Goal: Task Accomplishment & Management: Manage account settings

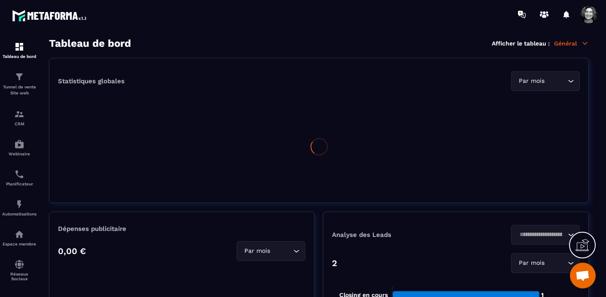
scroll to position [10950, 0]
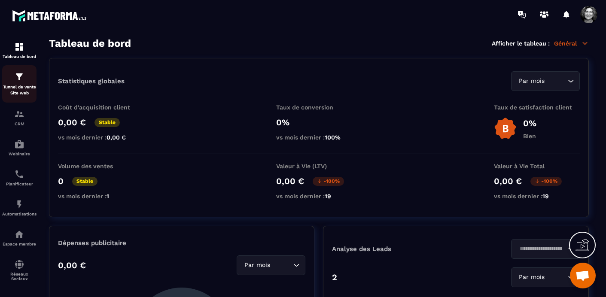
click at [19, 76] on img at bounding box center [19, 77] width 10 height 10
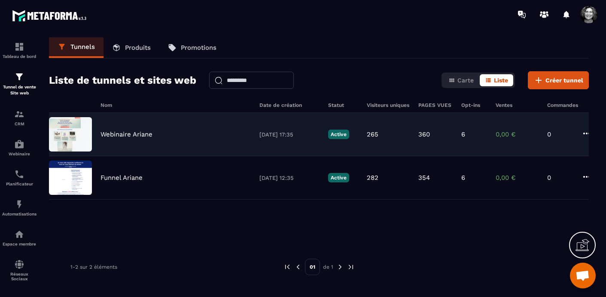
click at [154, 128] on div "Webinaire Ariane [DATE] 17:35 Active 265 360 6 0,00 € 0" at bounding box center [319, 134] width 540 height 43
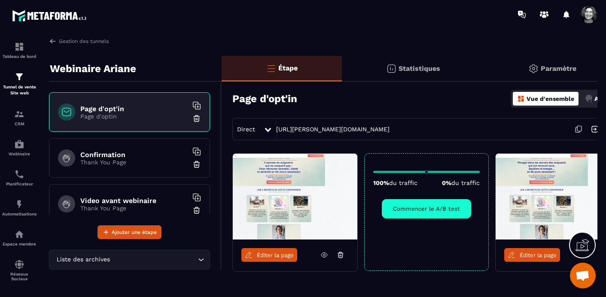
click at [581, 127] on icon at bounding box center [578, 129] width 16 height 16
click at [19, 216] on p "Automatisations" at bounding box center [19, 214] width 34 height 5
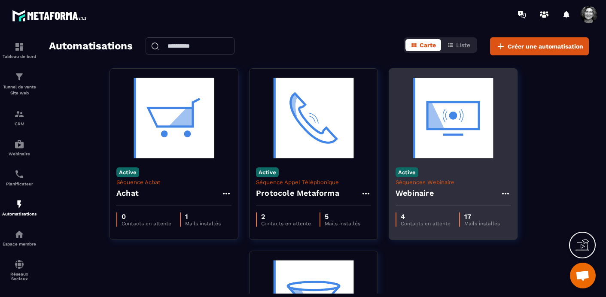
click at [470, 128] on img at bounding box center [453, 118] width 115 height 86
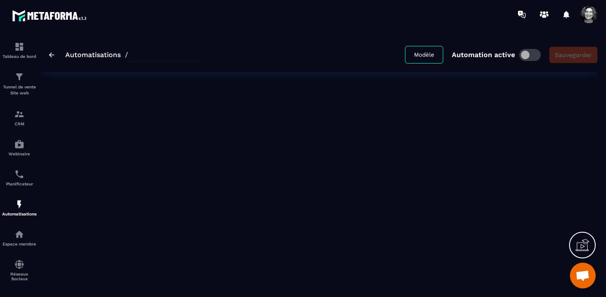
type input "*********"
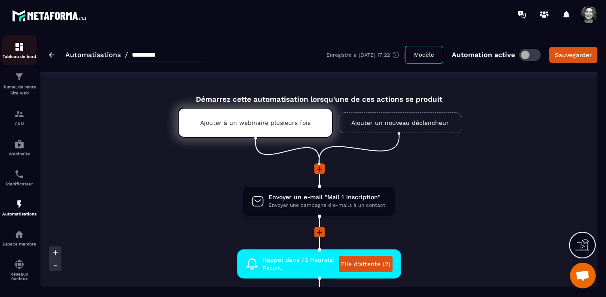
click at [15, 50] on img at bounding box center [19, 47] width 10 height 10
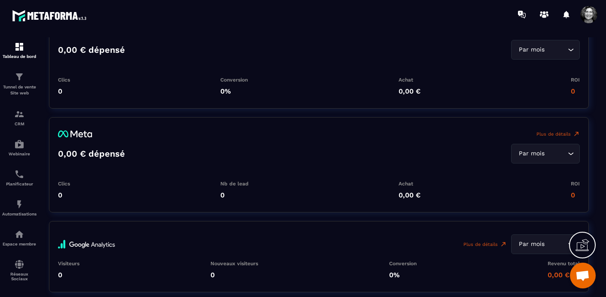
scroll to position [1693, 0]
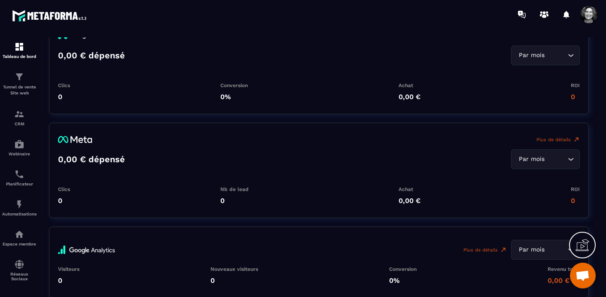
click at [571, 159] on icon "Search for option" at bounding box center [570, 159] width 9 height 9
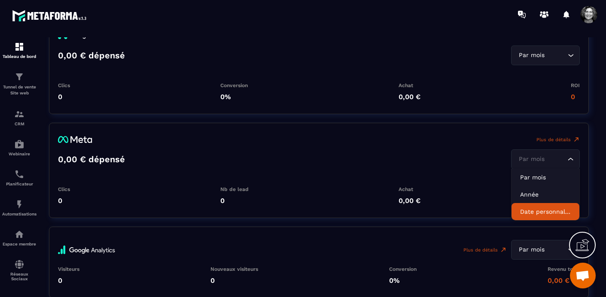
click at [553, 208] on p "Date personnalisée" at bounding box center [545, 211] width 51 height 9
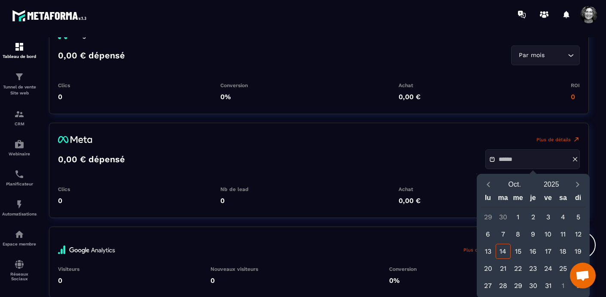
click at [487, 250] on div "13" at bounding box center [488, 251] width 15 height 15
click at [501, 250] on div "14" at bounding box center [503, 251] width 15 height 15
type input "**********"
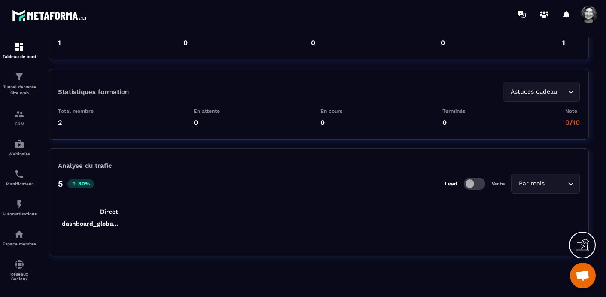
scroll to position [2012, 0]
click at [480, 183] on span at bounding box center [474, 182] width 21 height 12
click at [465, 182] on span at bounding box center [474, 182] width 21 height 12
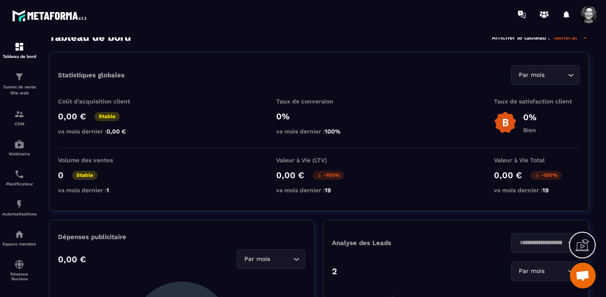
scroll to position [0, 0]
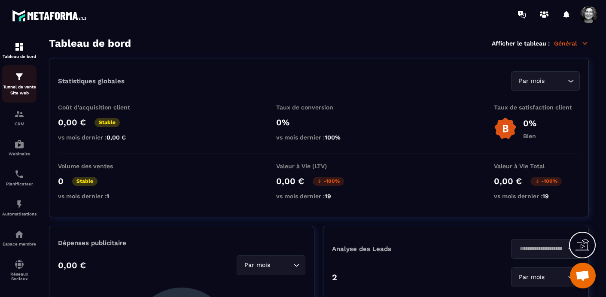
click at [17, 82] on div "Tunnel de vente Site web" at bounding box center [19, 84] width 34 height 24
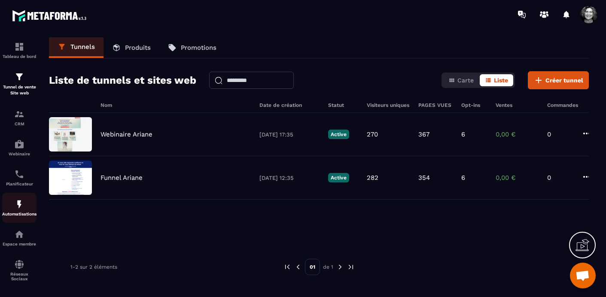
click at [20, 207] on img at bounding box center [19, 204] width 10 height 10
